Goal: Task Accomplishment & Management: Manage account settings

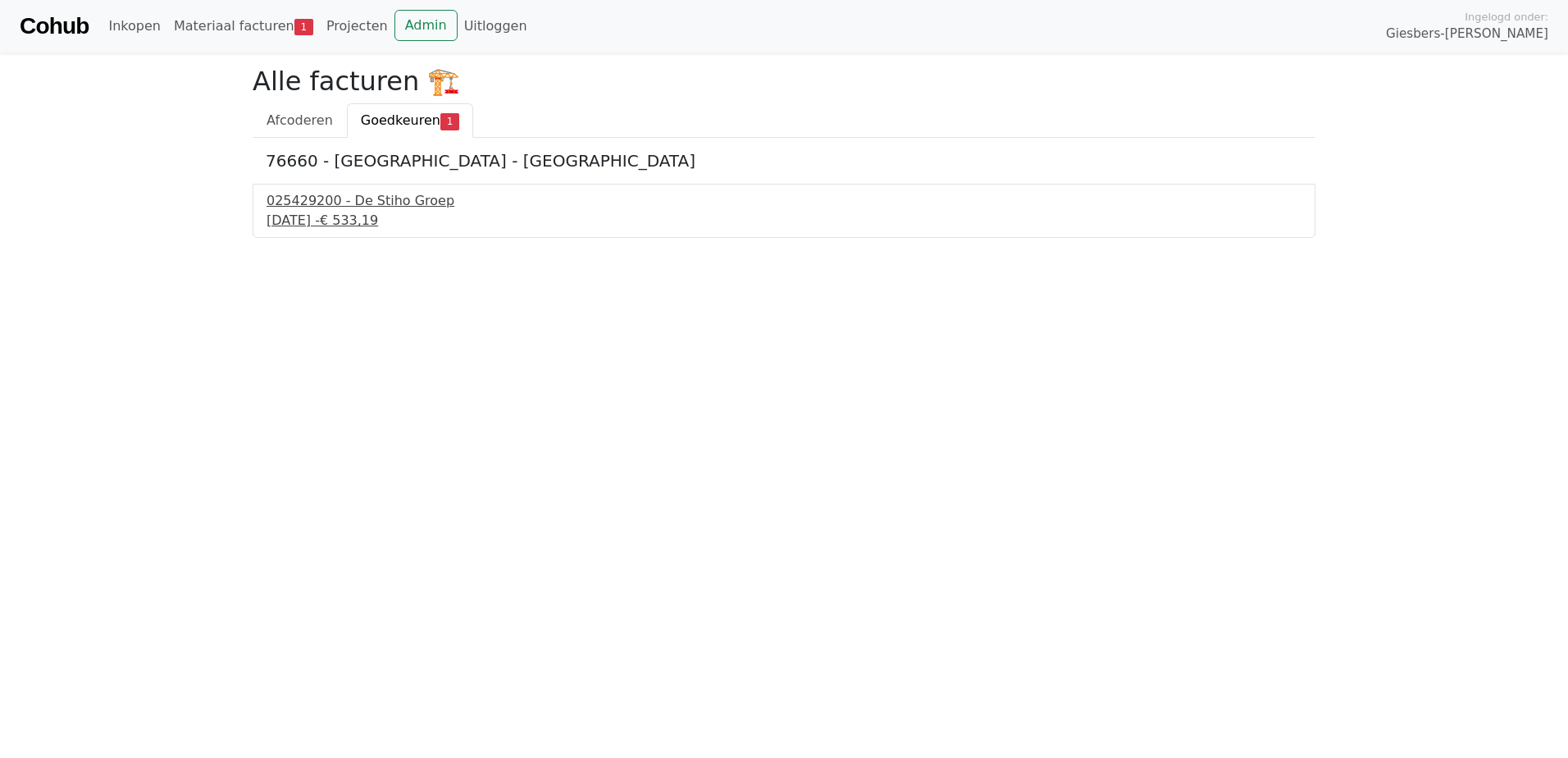
click at [334, 216] on div "[DATE] - € 533,19" at bounding box center [784, 220] width 1035 height 20
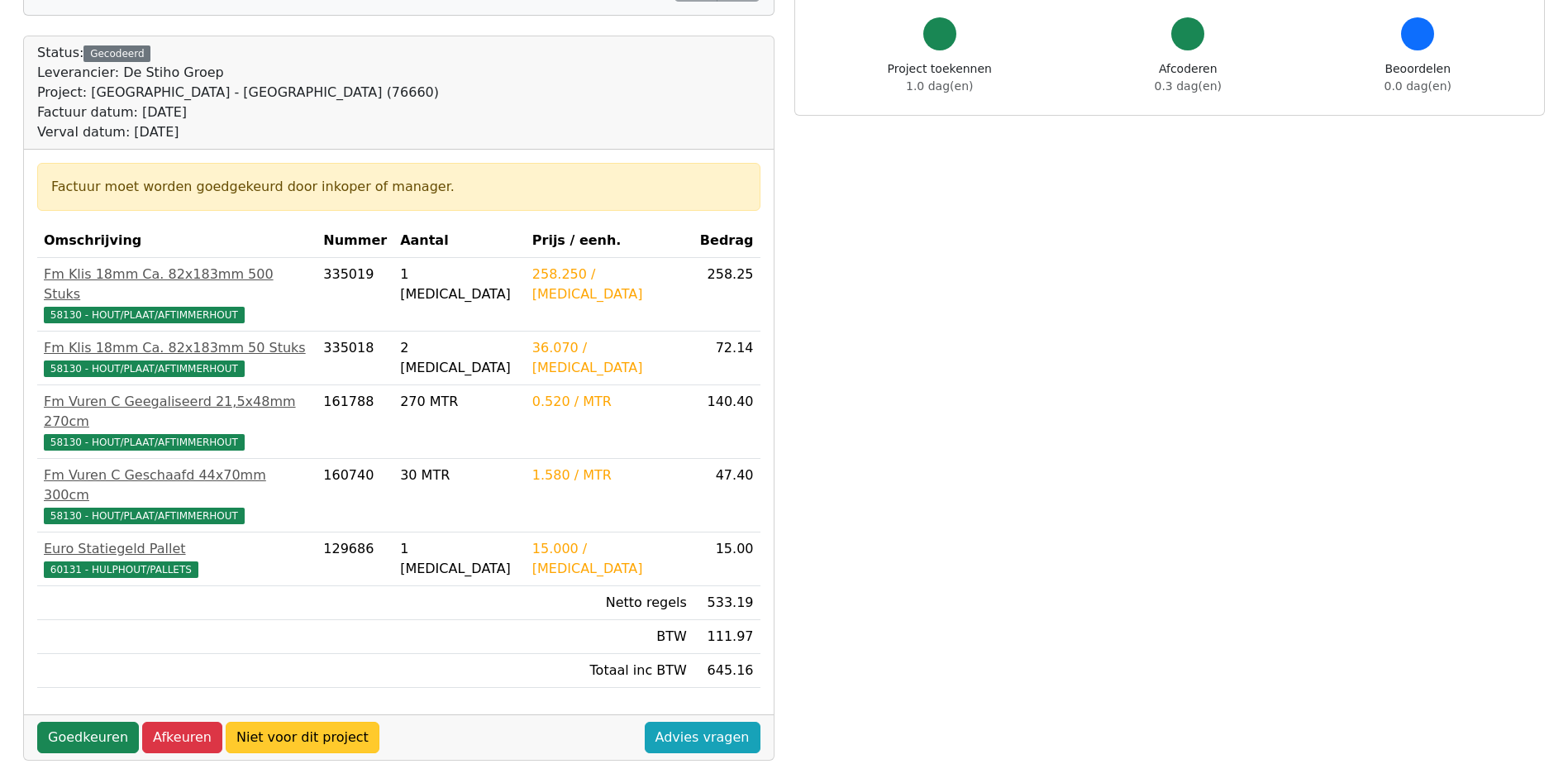
scroll to position [248, 0]
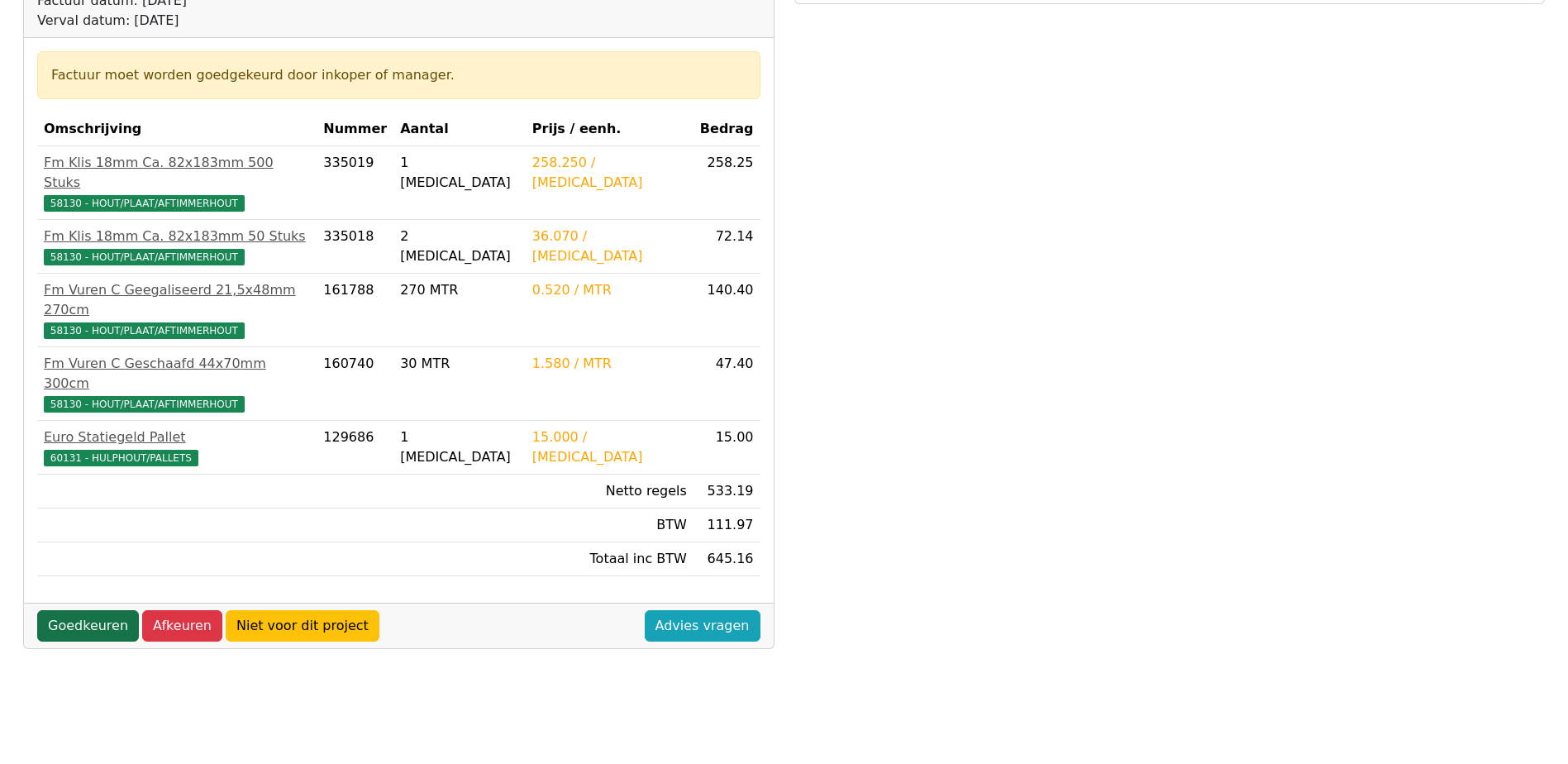
click at [82, 611] on link "Goedkeuren" at bounding box center [88, 626] width 102 height 31
